Goal: Navigation & Orientation: Find specific page/section

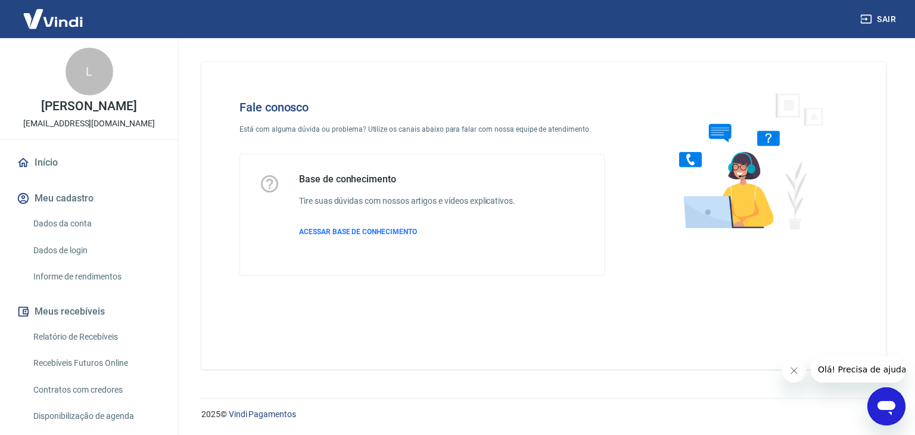
click at [55, 164] on link "Início" at bounding box center [89, 163] width 150 height 26
